Goal: Communication & Community: Share content

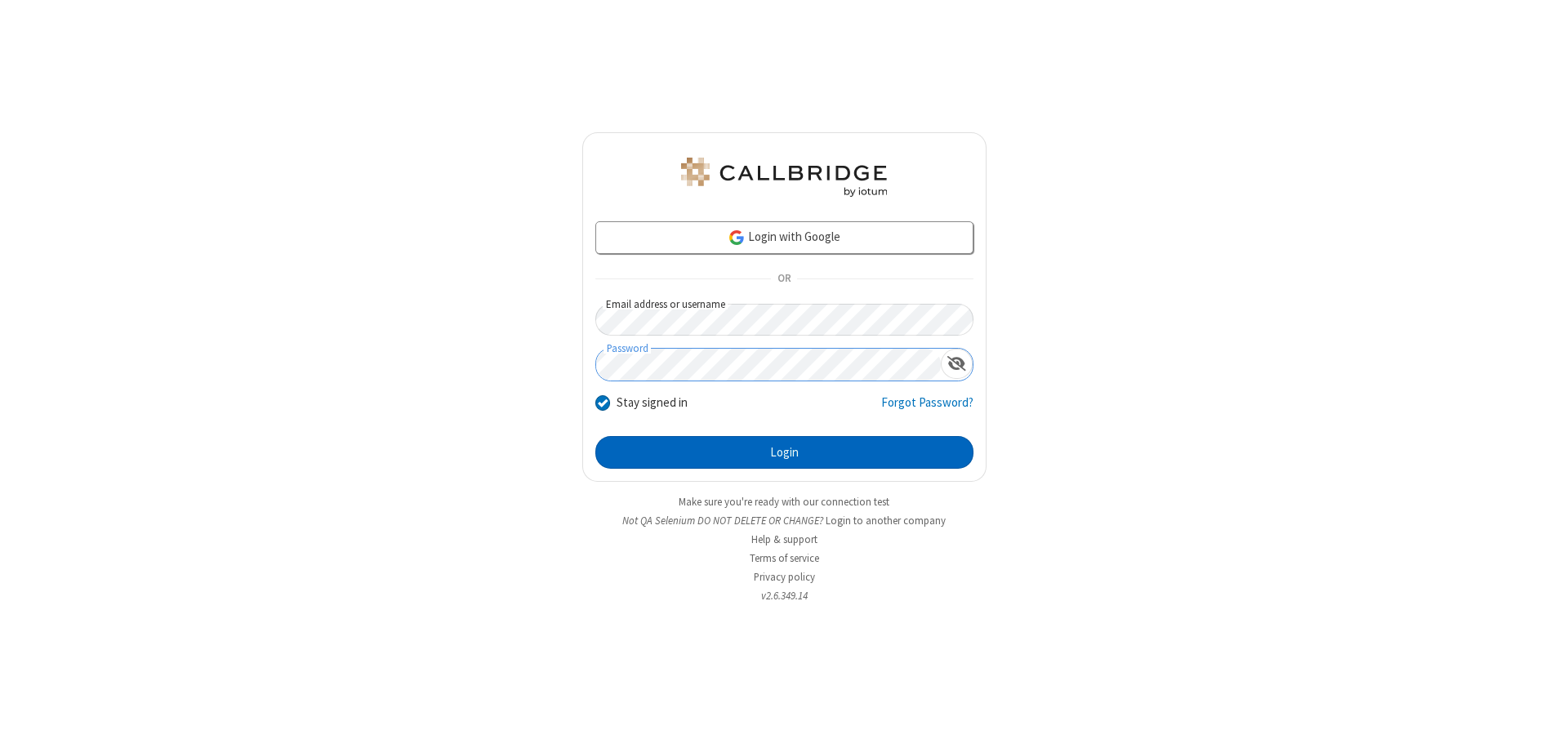
click at [784, 452] on button "Login" at bounding box center [784, 452] width 378 height 33
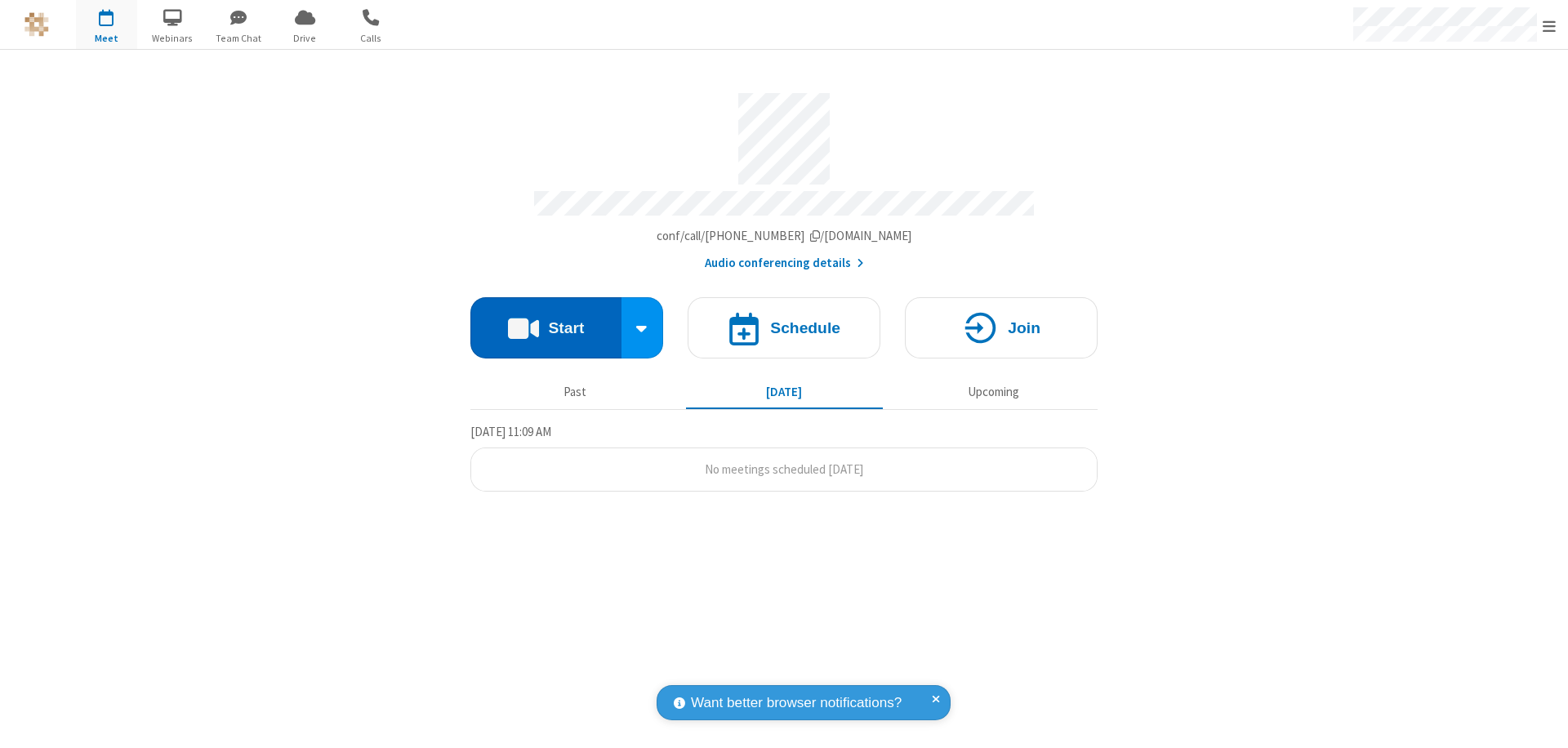
click at [545, 320] on button "Start" at bounding box center [545, 327] width 151 height 61
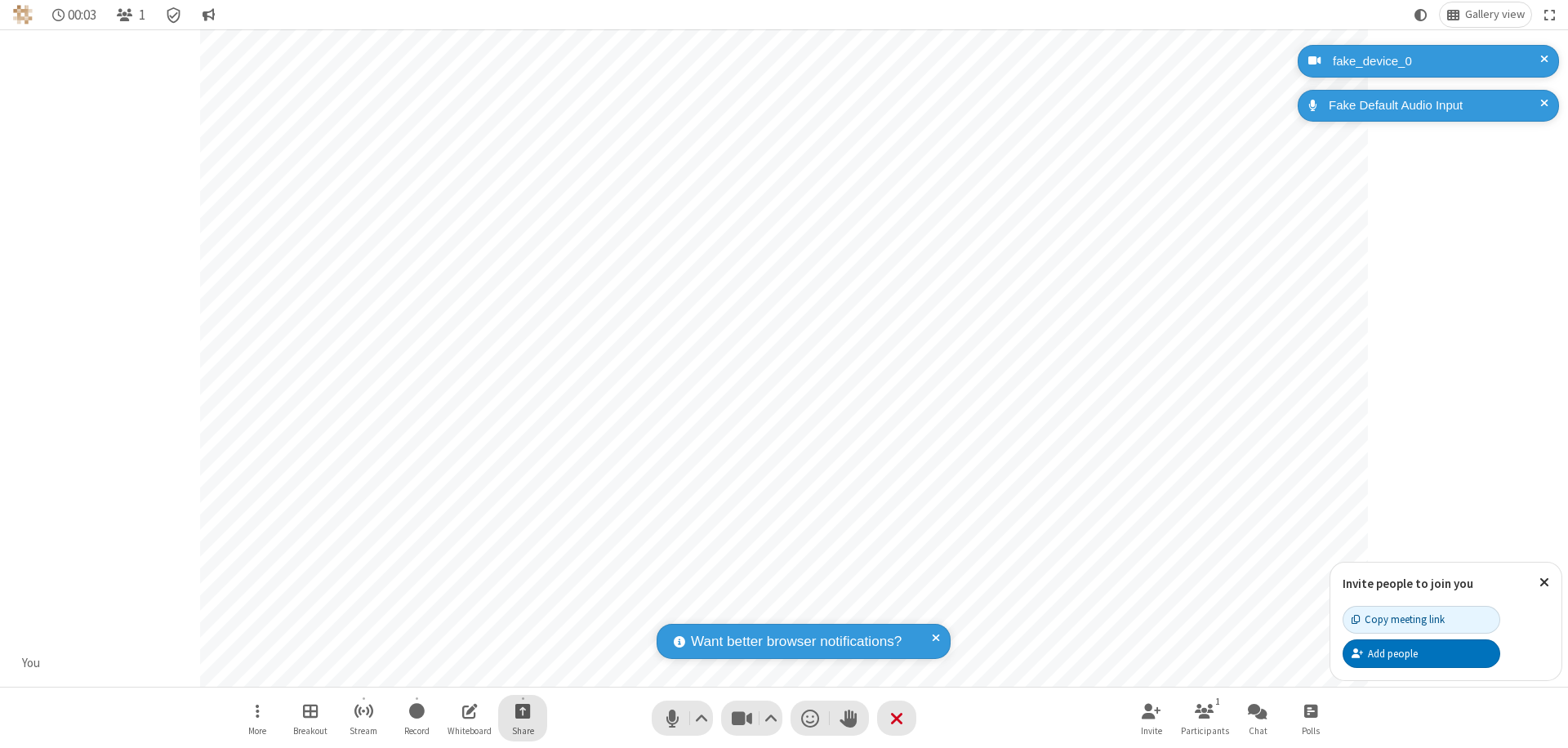
click at [523, 710] on span "Start sharing" at bounding box center [523, 710] width 16 height 20
click at [456, 671] on span "Share my screen" at bounding box center [457, 672] width 19 height 14
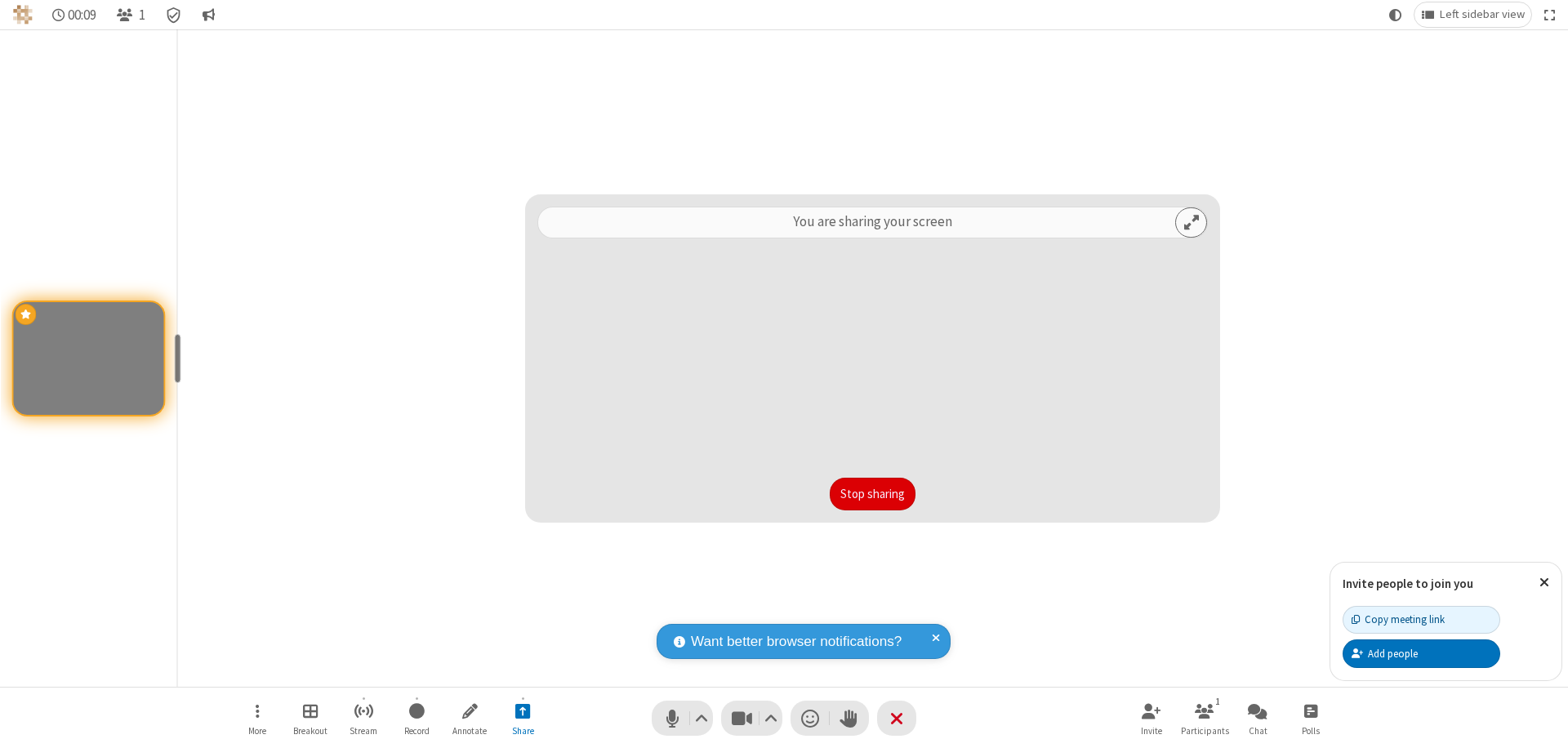
click at [872, 494] on button "Stop sharing" at bounding box center [872, 494] width 86 height 33
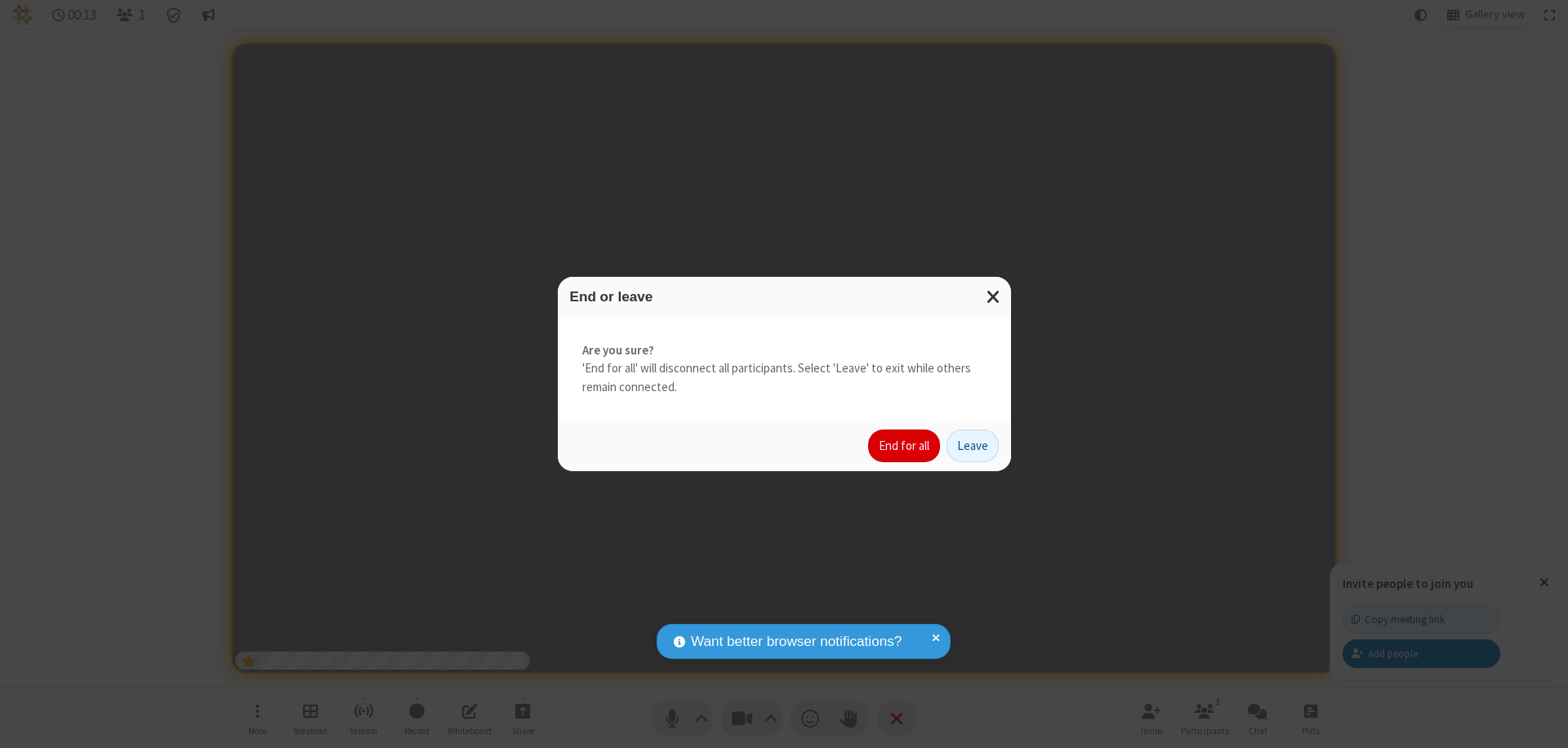
click at [905, 446] on button "End for all" at bounding box center [904, 445] width 72 height 33
